Goal: Use online tool/utility: Use online tool/utility

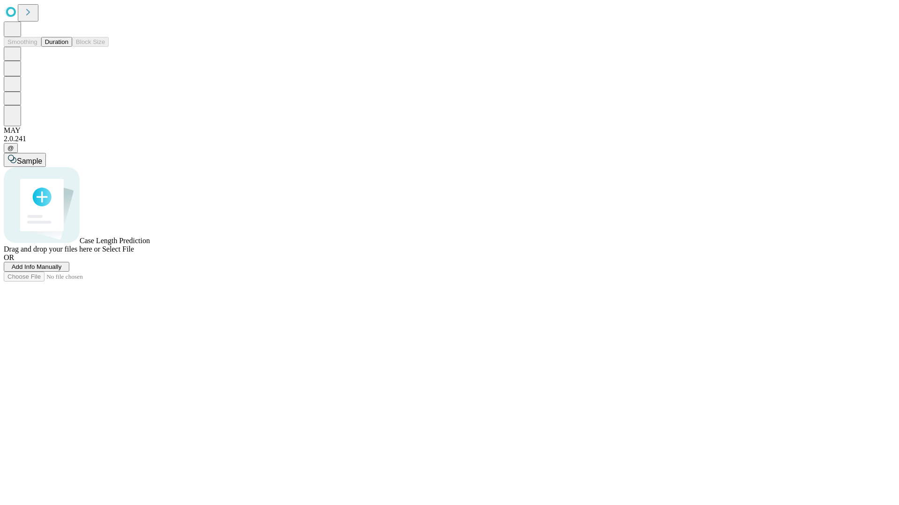
click at [68, 47] on button "Duration" at bounding box center [56, 42] width 31 height 10
click at [134, 253] on span "Select File" at bounding box center [118, 249] width 32 height 8
